Goal: Information Seeking & Learning: Learn about a topic

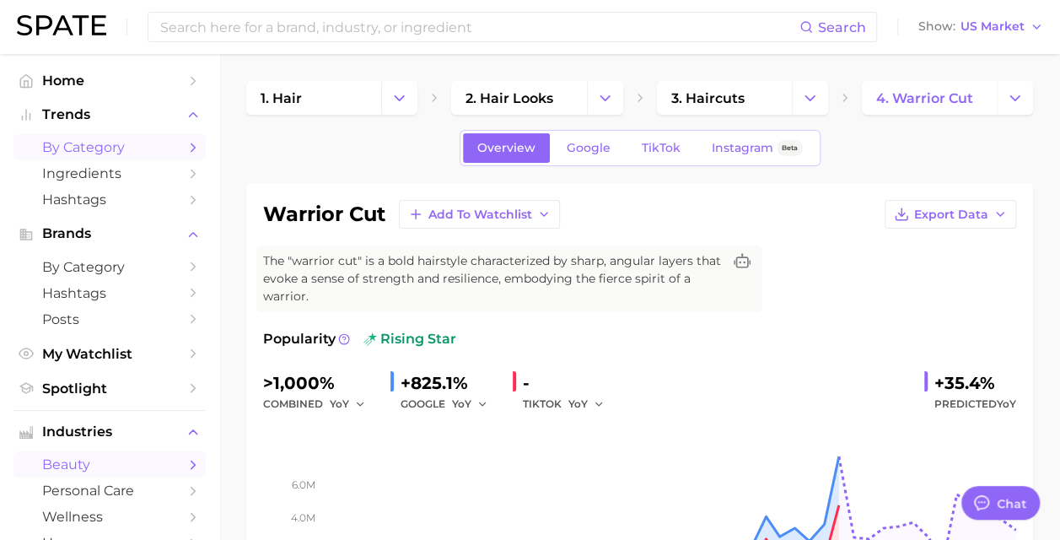
click at [95, 155] on span "by Category" at bounding box center [109, 147] width 135 height 16
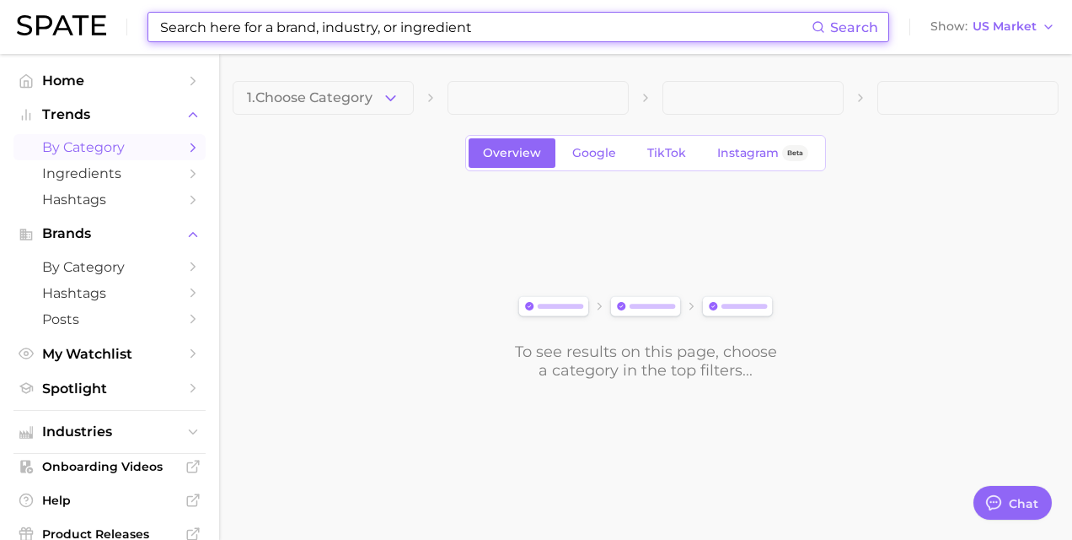
click at [351, 19] on input at bounding box center [485, 27] width 653 height 29
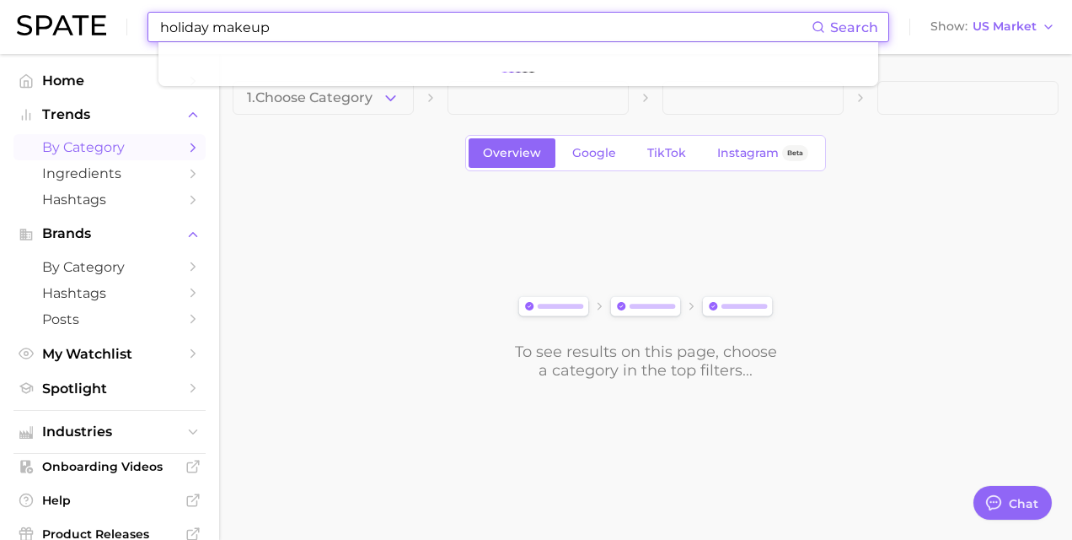
type input "holiday makeup"
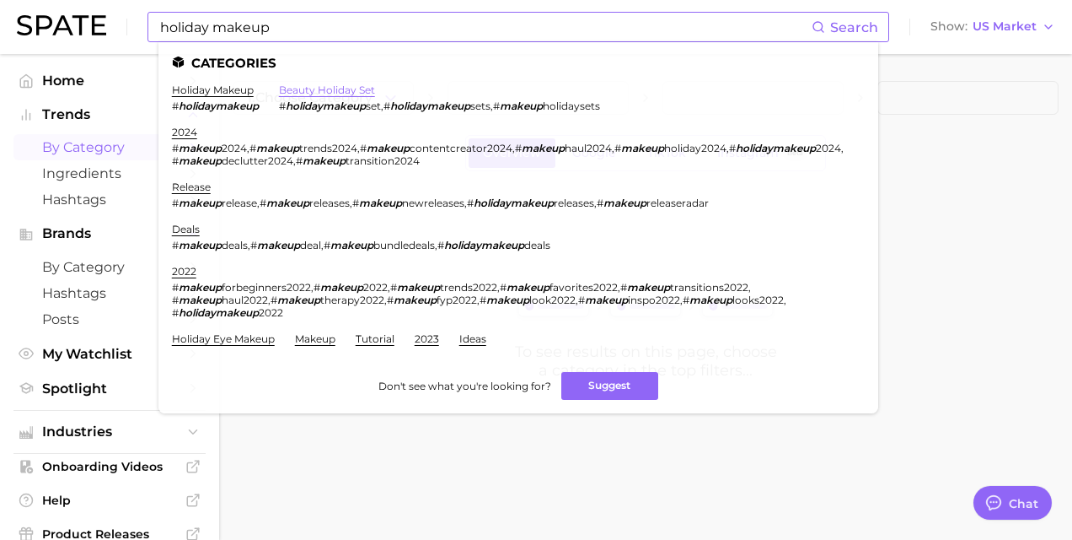
click at [294, 91] on link "beauty holiday set" at bounding box center [327, 89] width 96 height 13
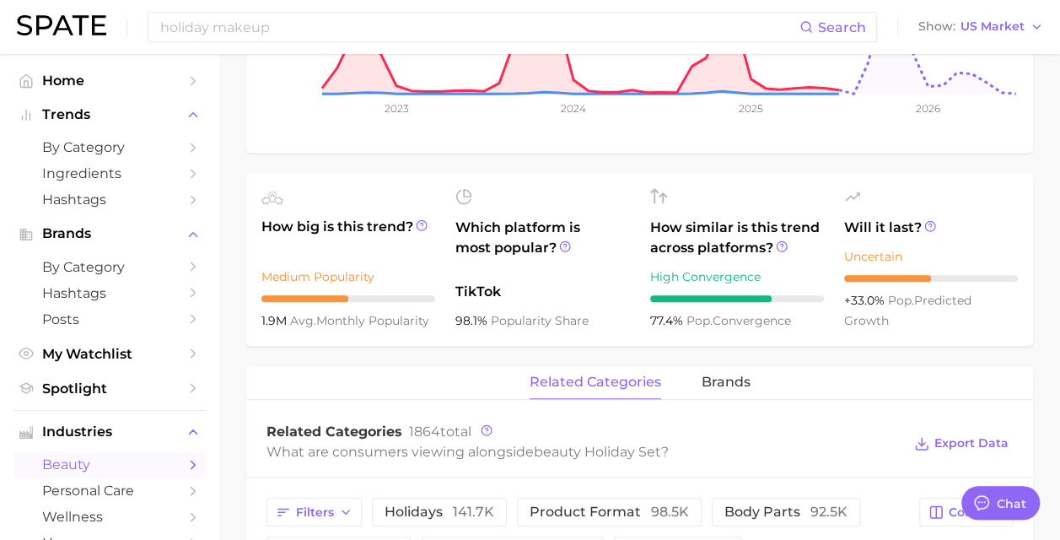
scroll to position [488, 0]
click at [713, 396] on button "brands" at bounding box center [725, 383] width 49 height 33
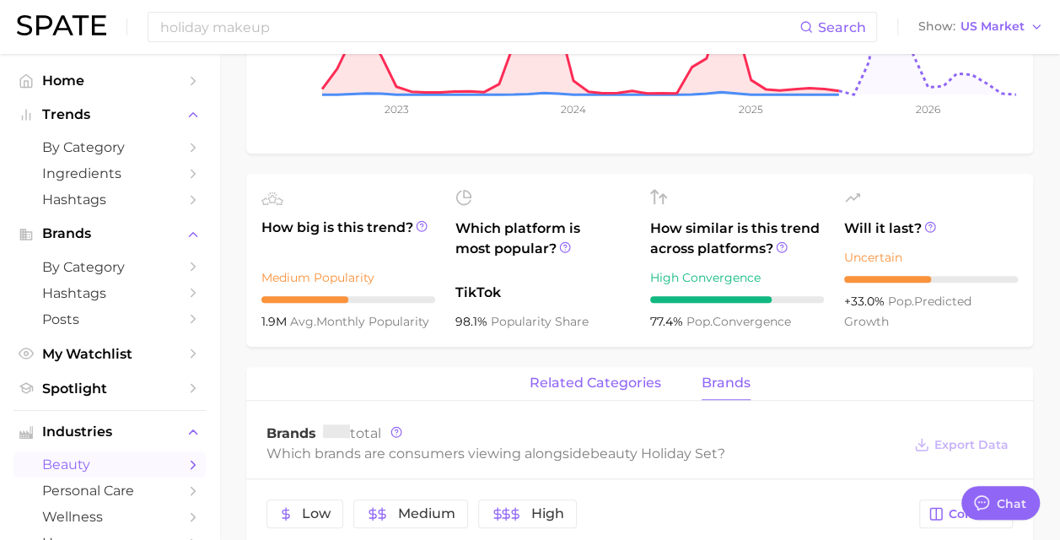
click at [641, 388] on span "related categories" at bounding box center [595, 382] width 132 height 15
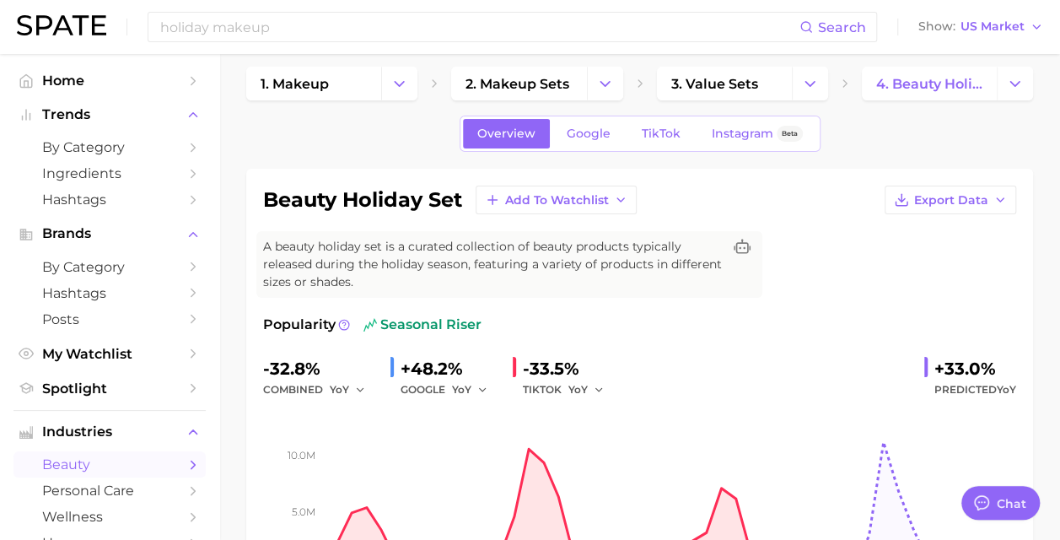
scroll to position [3, 0]
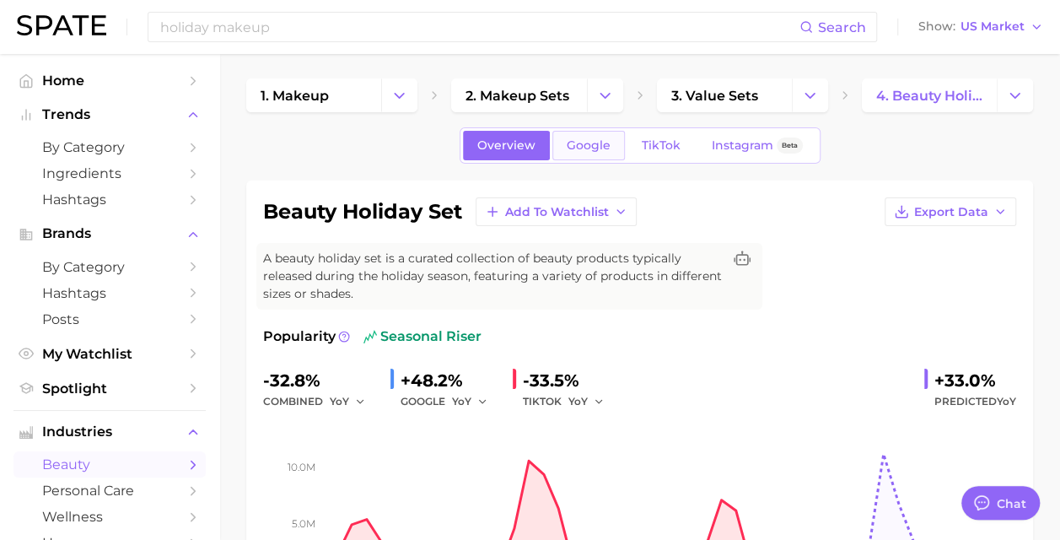
click at [599, 140] on span "Google" at bounding box center [589, 145] width 44 height 14
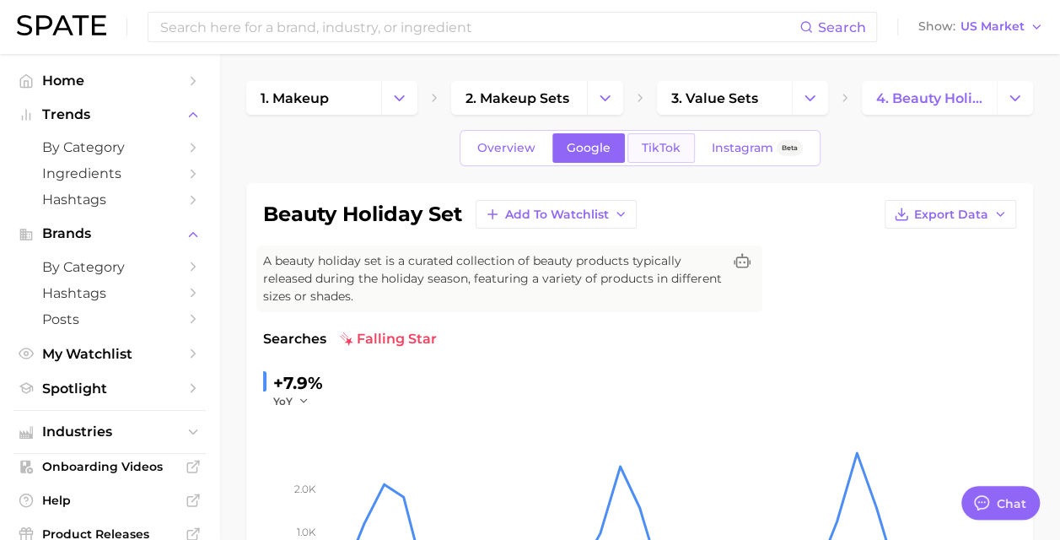
click at [651, 137] on link "TikTok" at bounding box center [660, 148] width 67 height 30
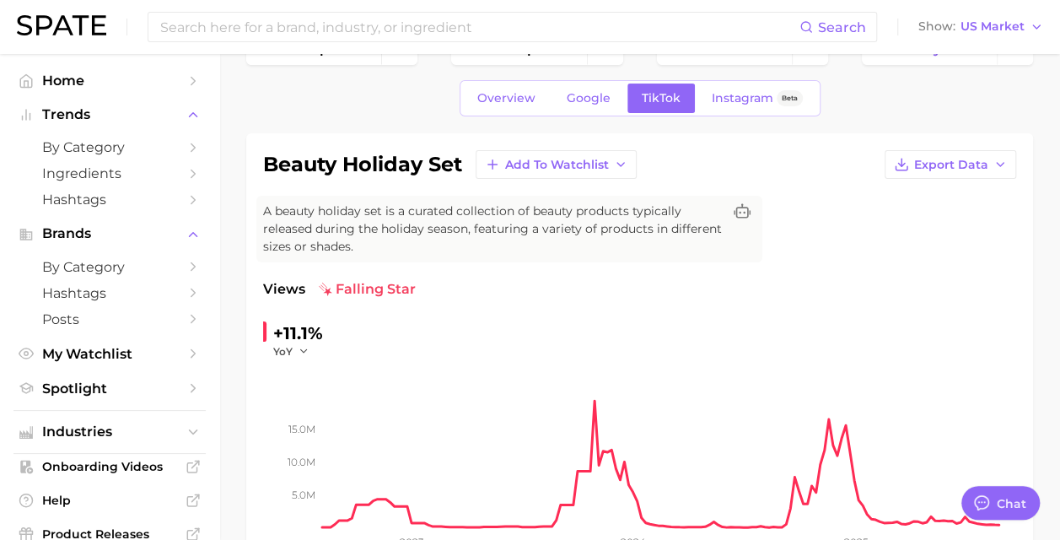
scroll to position [46, 0]
